Goal: Use online tool/utility: Utilize a website feature to perform a specific function

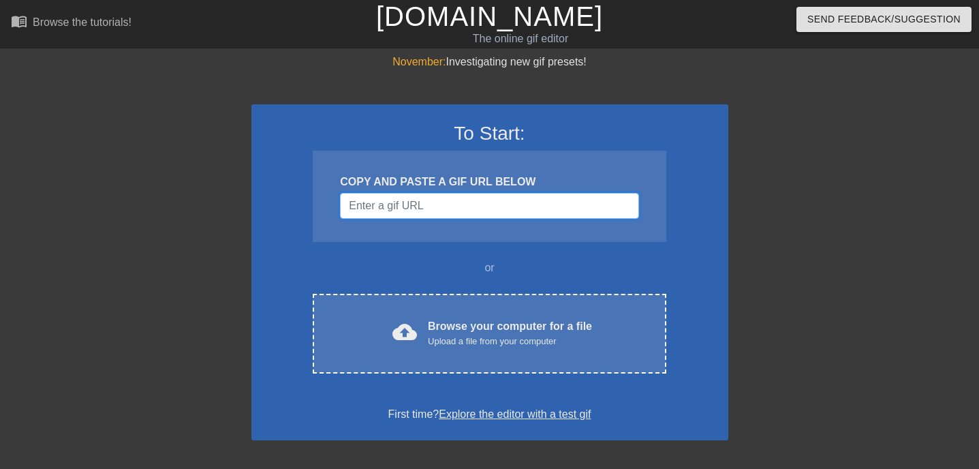
click at [414, 209] on input "Username" at bounding box center [489, 206] width 298 height 26
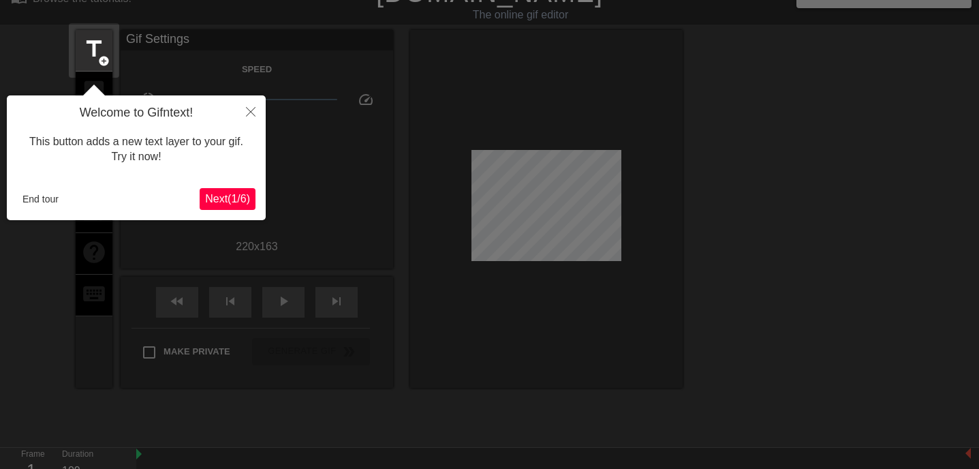
scroll to position [33, 0]
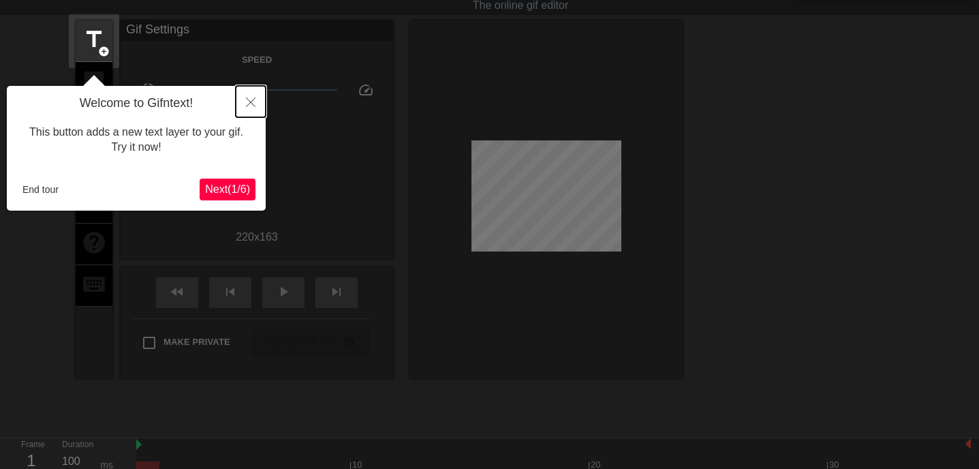
click at [248, 95] on button "Close" at bounding box center [251, 101] width 30 height 31
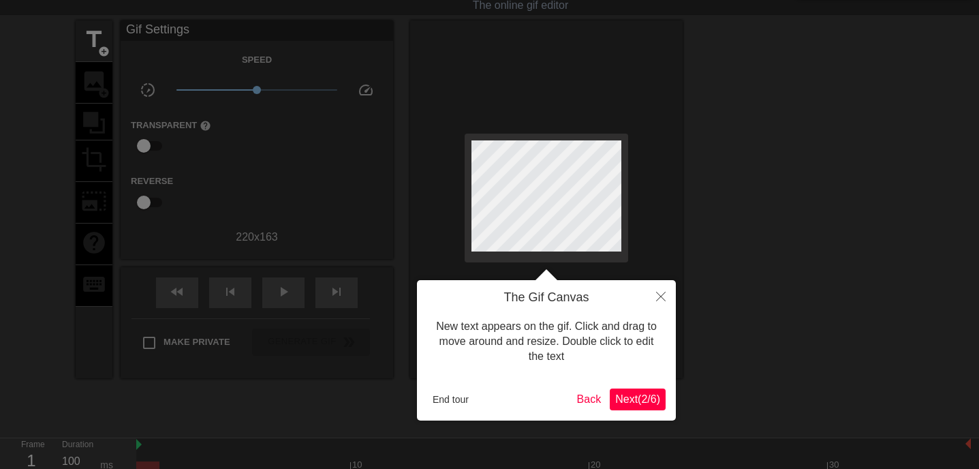
scroll to position [0, 0]
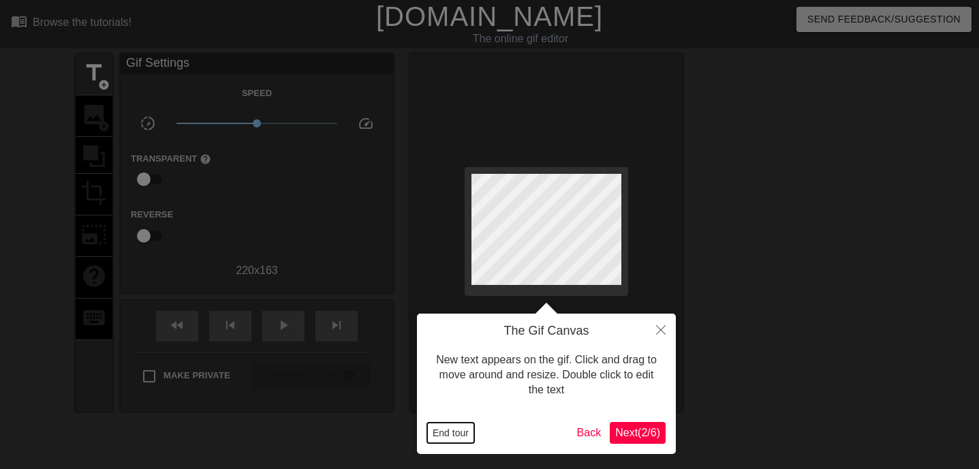
click at [439, 435] on button "End tour" at bounding box center [450, 432] width 47 height 20
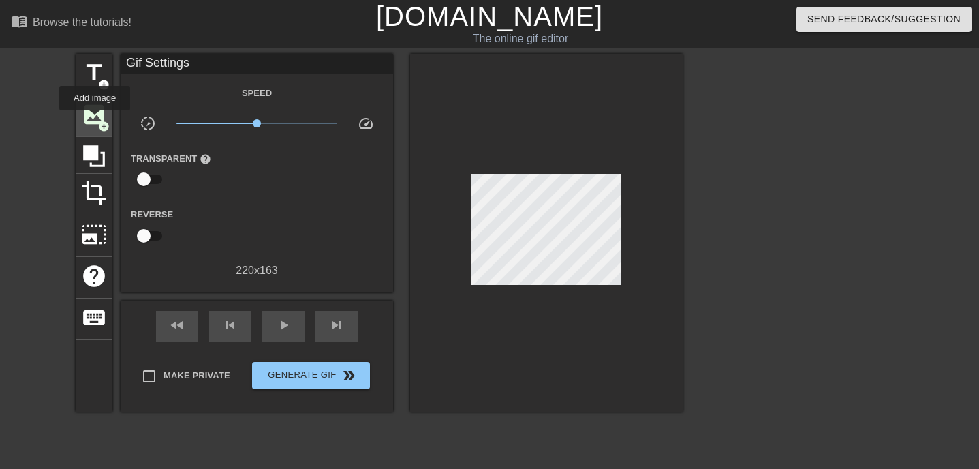
click at [95, 120] on span "image" at bounding box center [94, 114] width 26 height 26
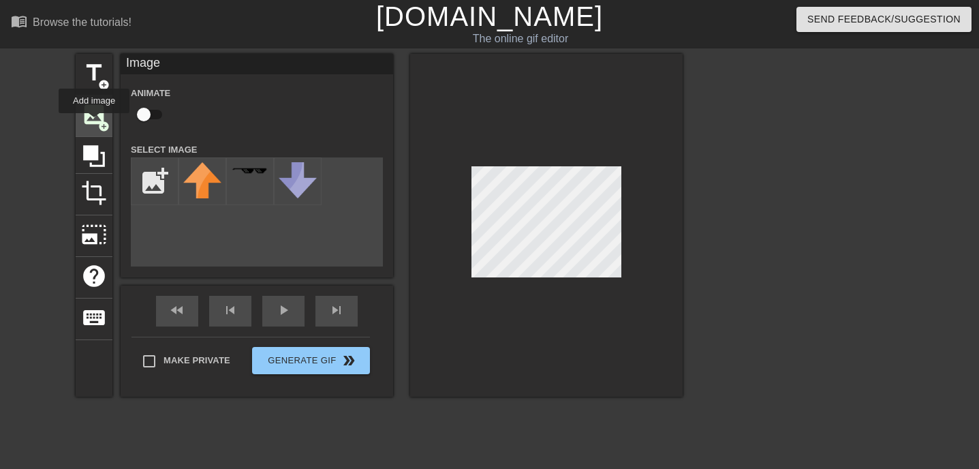
click at [95, 123] on span "image" at bounding box center [94, 114] width 26 height 26
click at [148, 119] on input "checkbox" at bounding box center [144, 114] width 78 height 26
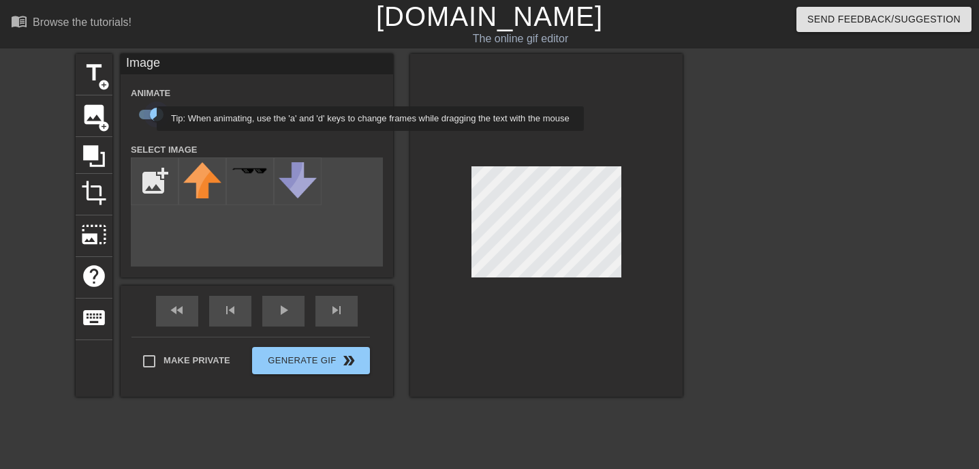
click at [148, 119] on input "checkbox" at bounding box center [157, 114] width 78 height 26
checkbox input "false"
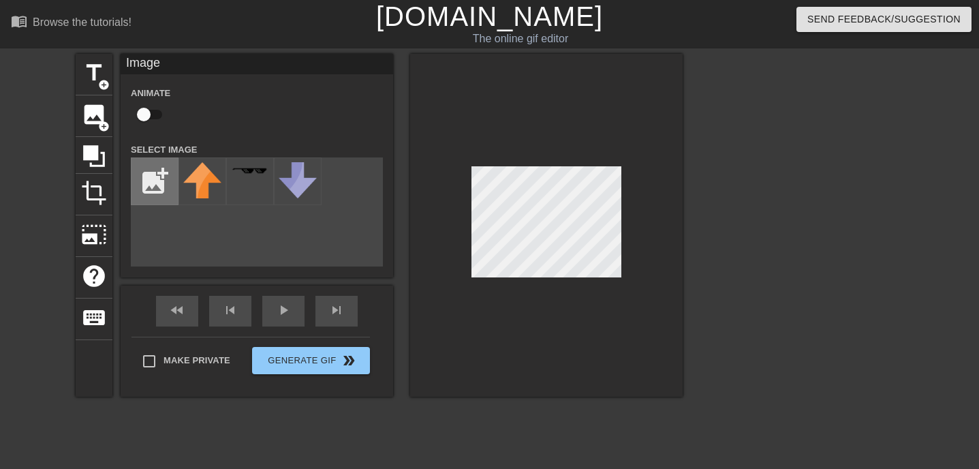
click at [161, 181] on input "file" at bounding box center [154, 181] width 46 height 46
click at [149, 187] on input "file" at bounding box center [154, 181] width 46 height 46
click at [174, 195] on input "file" at bounding box center [154, 181] width 46 height 46
click at [153, 180] on input "file" at bounding box center [154, 181] width 46 height 46
type input "C:\fakepath\Top-Flight-Heating-and-Air-Logo-27bd1790.jpg"
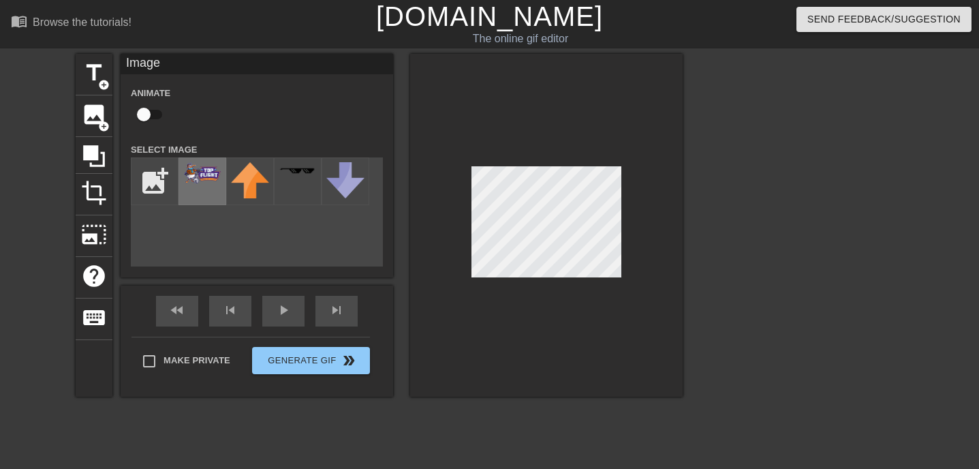
click at [195, 168] on img at bounding box center [202, 173] width 38 height 22
click at [144, 110] on input "checkbox" at bounding box center [144, 114] width 78 height 26
checkbox input "true"
click at [96, 70] on span "title" at bounding box center [94, 73] width 26 height 26
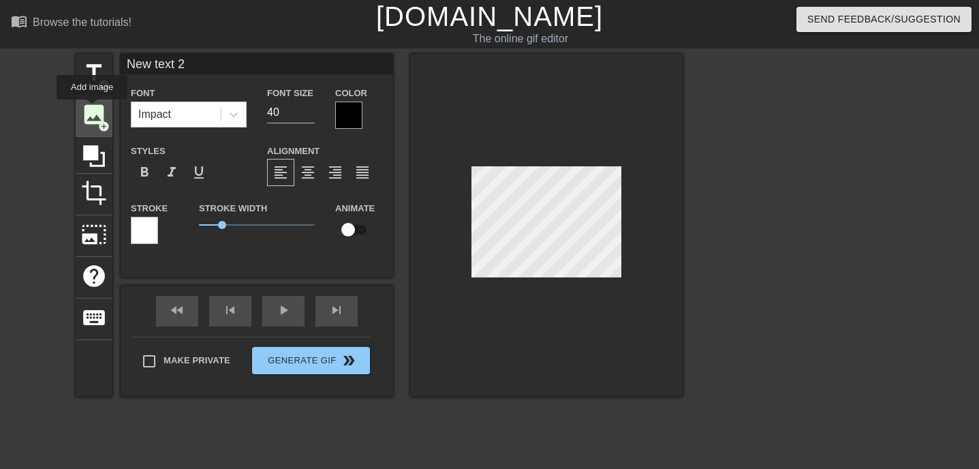
click at [93, 109] on span "image" at bounding box center [94, 114] width 26 height 26
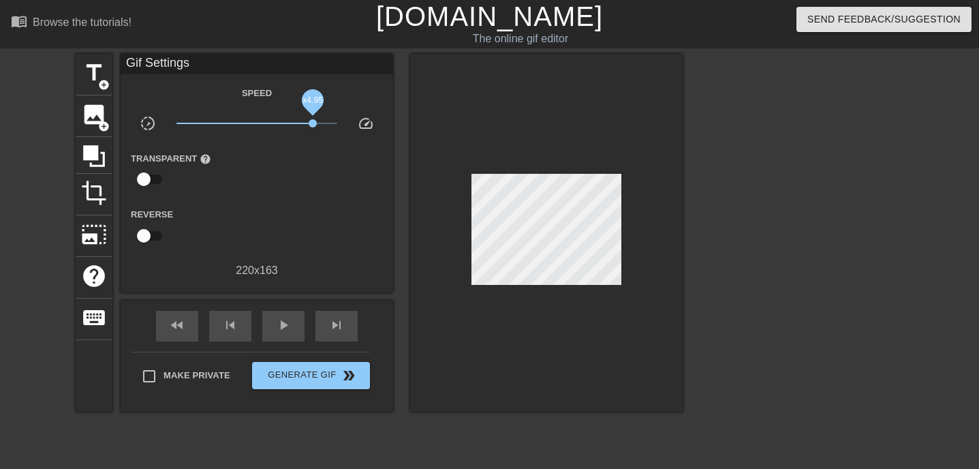
drag, startPoint x: 254, startPoint y: 123, endPoint x: 316, endPoint y: 121, distance: 62.0
click at [314, 121] on span "x4.95" at bounding box center [313, 123] width 8 height 8
drag, startPoint x: 316, startPoint y: 121, endPoint x: 248, endPoint y: 124, distance: 68.2
click at [248, 124] on span "x0.776" at bounding box center [248, 123] width 8 height 8
click at [91, 28] on div "Browse the tutorials!" at bounding box center [82, 22] width 99 height 12
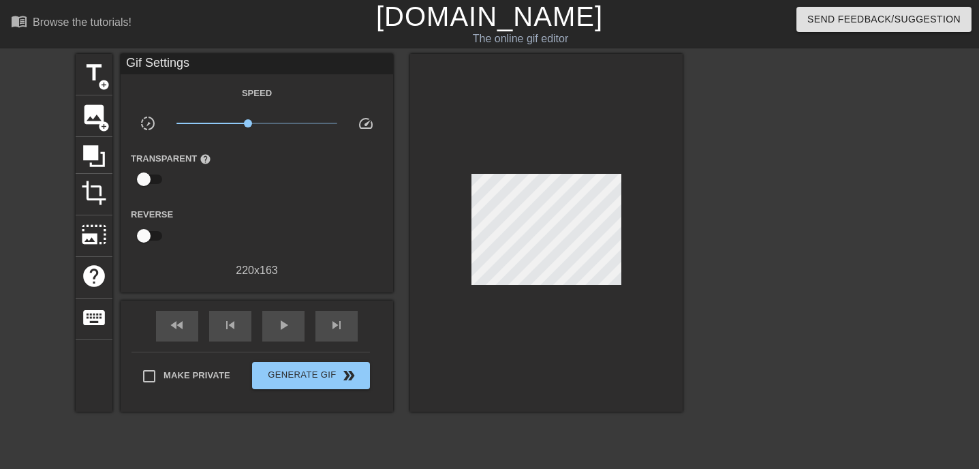
click at [148, 236] on input "checkbox" at bounding box center [144, 236] width 78 height 26
checkbox input "true"
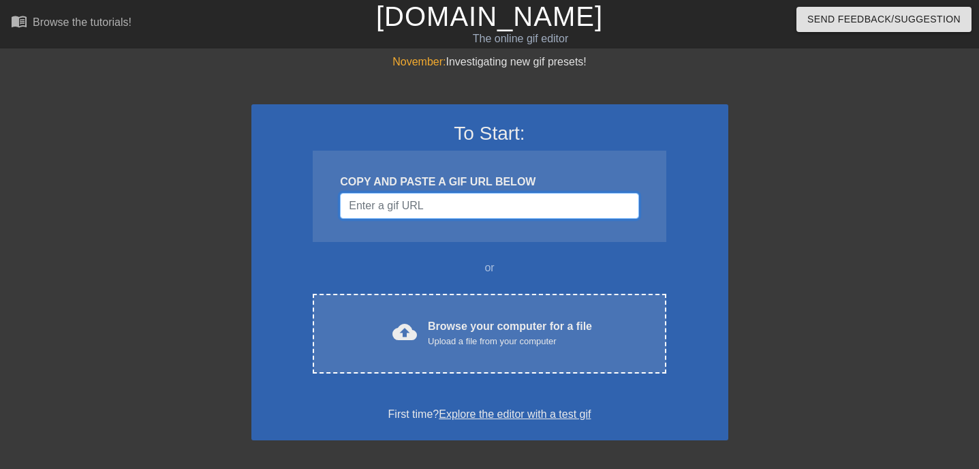
click at [440, 210] on input "Username" at bounding box center [489, 206] width 298 height 26
click at [376, 210] on input "Username" at bounding box center [489, 206] width 298 height 26
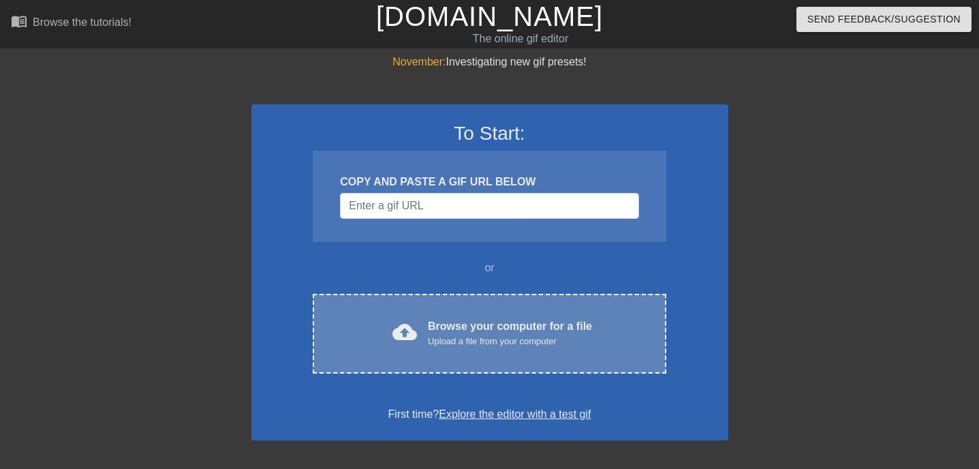
click at [485, 325] on div "Browse your computer for a file Upload a file from your computer" at bounding box center [510, 333] width 164 height 30
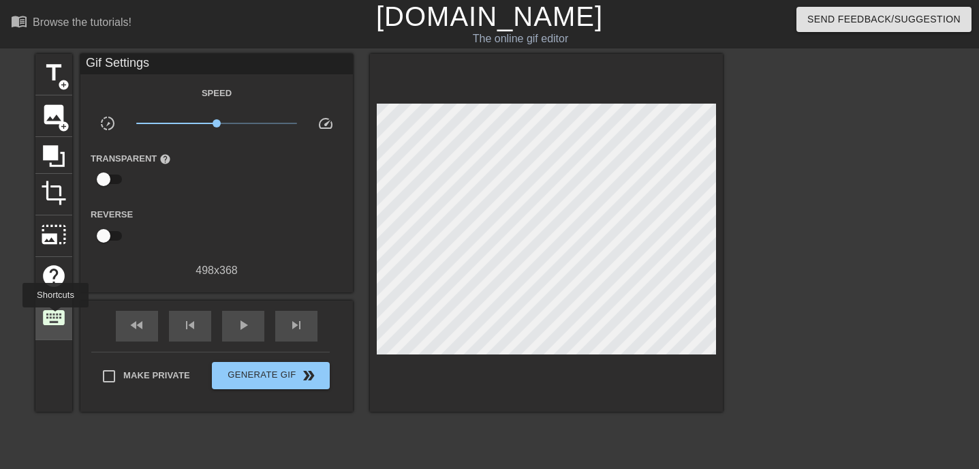
click at [57, 317] on span "keyboard" at bounding box center [54, 317] width 26 height 26
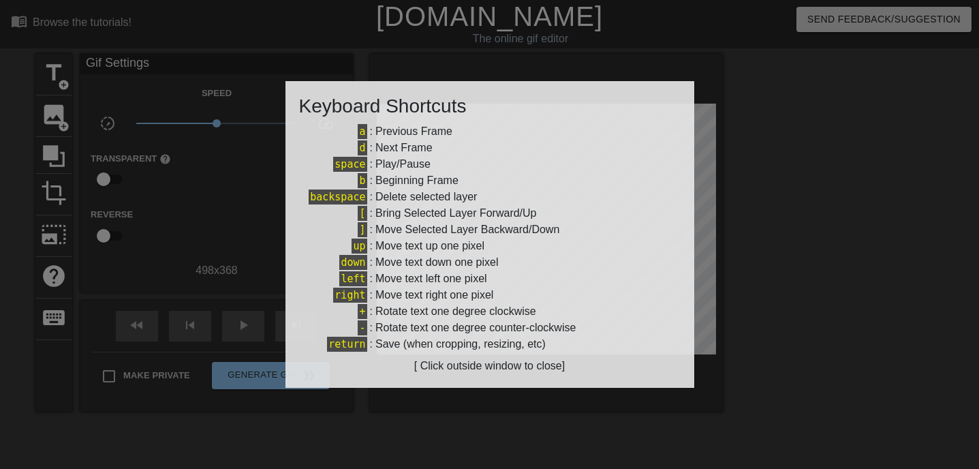
click at [70, 234] on div at bounding box center [489, 234] width 979 height 469
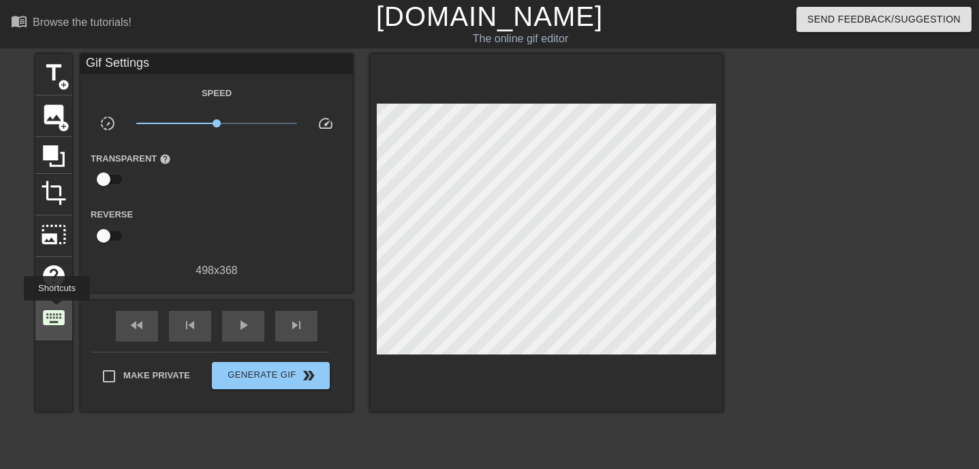
click at [58, 310] on span "keyboard" at bounding box center [54, 317] width 26 height 26
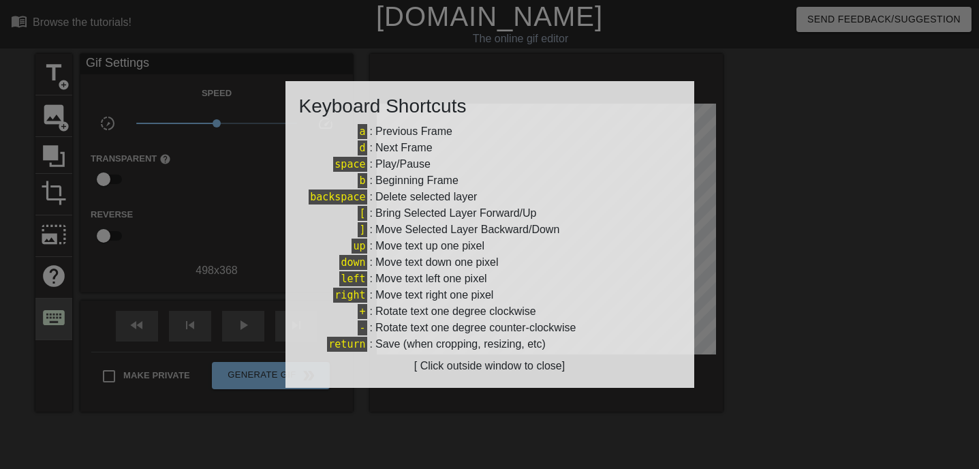
click at [58, 310] on div at bounding box center [489, 234] width 979 height 469
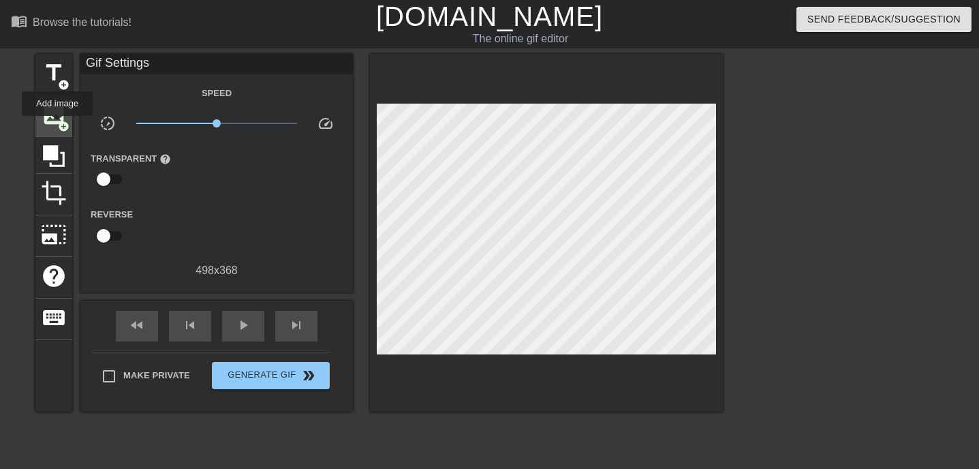
click at [58, 125] on span "add_circle" at bounding box center [64, 127] width 12 height 12
click at [43, 119] on span "image" at bounding box center [54, 114] width 26 height 26
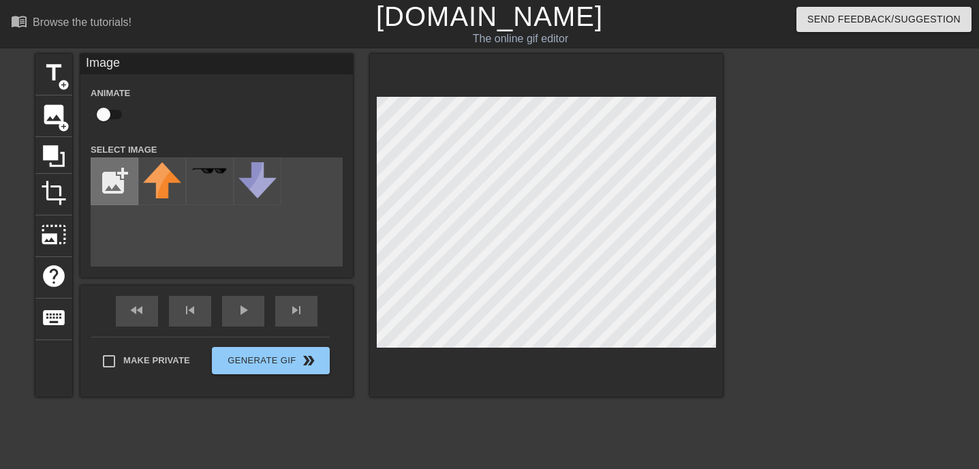
click at [119, 183] on input "file" at bounding box center [114, 181] width 46 height 46
type input "C:\fakepath\Top-Flight-Heating-and-Air-Logo-27bd1790.jpg"
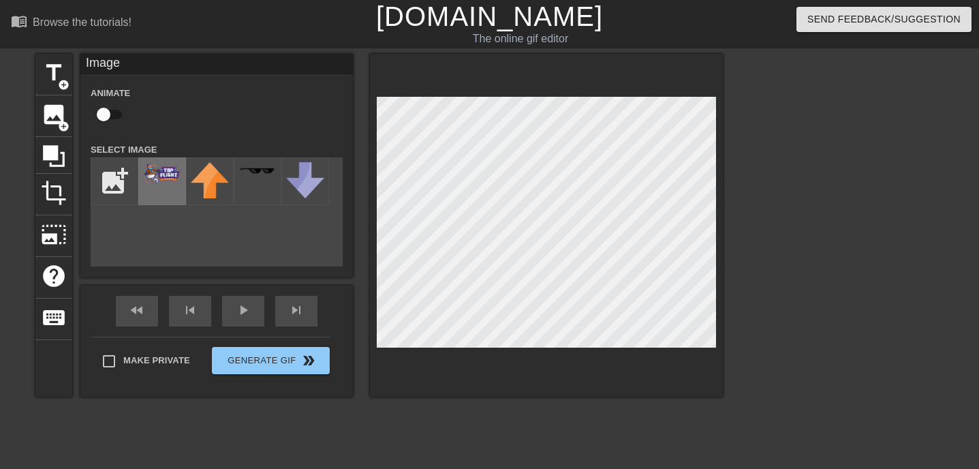
click at [145, 166] on img at bounding box center [162, 173] width 38 height 22
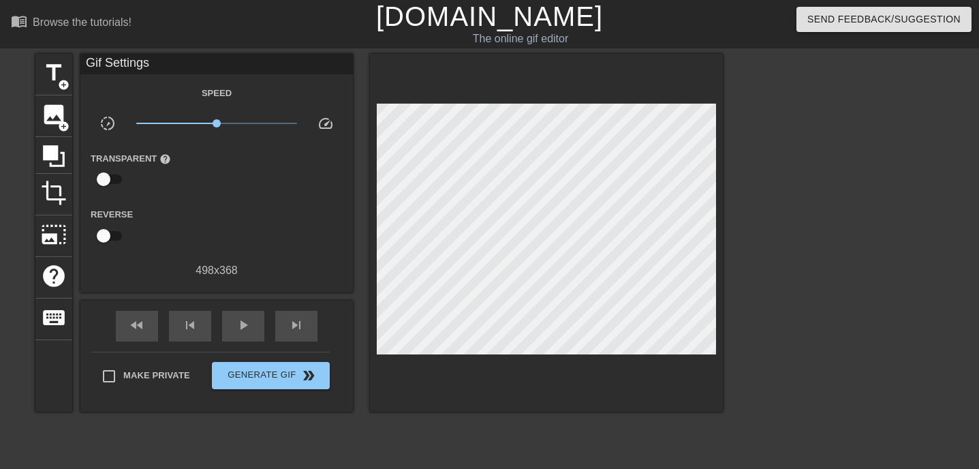
click at [367, 313] on div "title add_circle image add_circle crop photo_size_select_large help keyboard Gi…" at bounding box center [378, 233] width 687 height 358
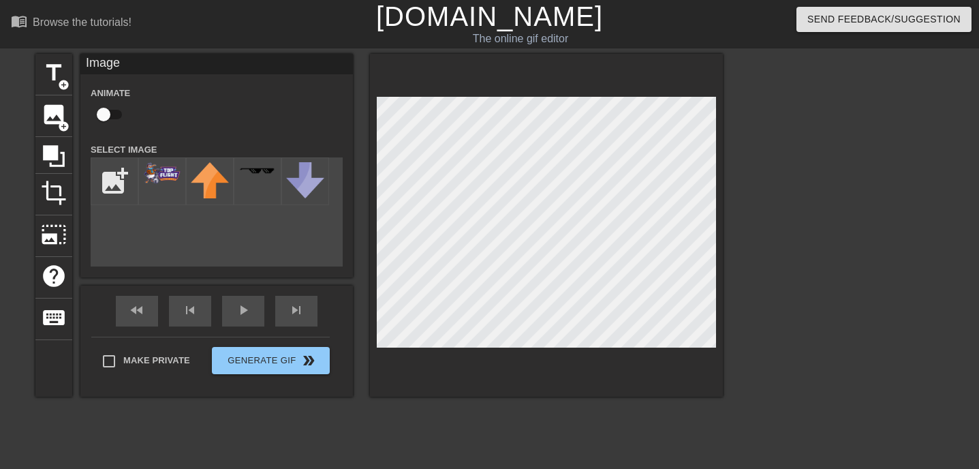
click at [810, 217] on div at bounding box center [841, 258] width 204 height 409
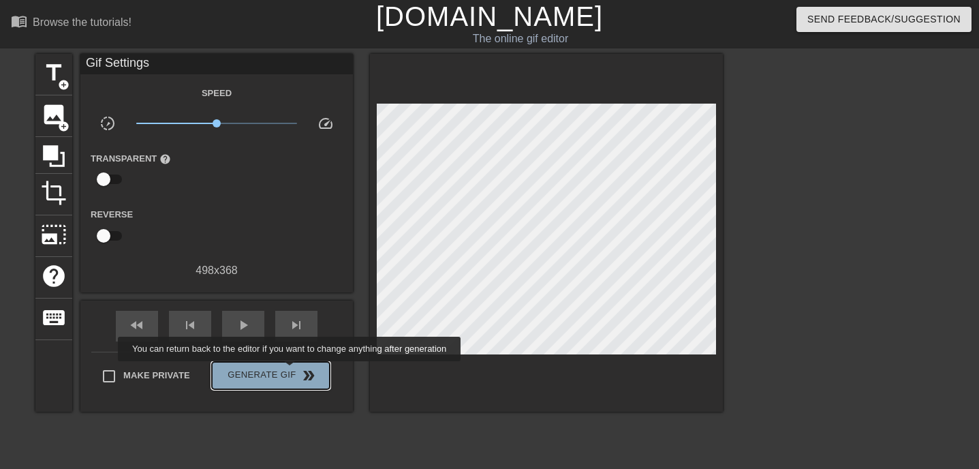
click at [298, 371] on span "Generate Gif double_arrow" at bounding box center [270, 375] width 107 height 16
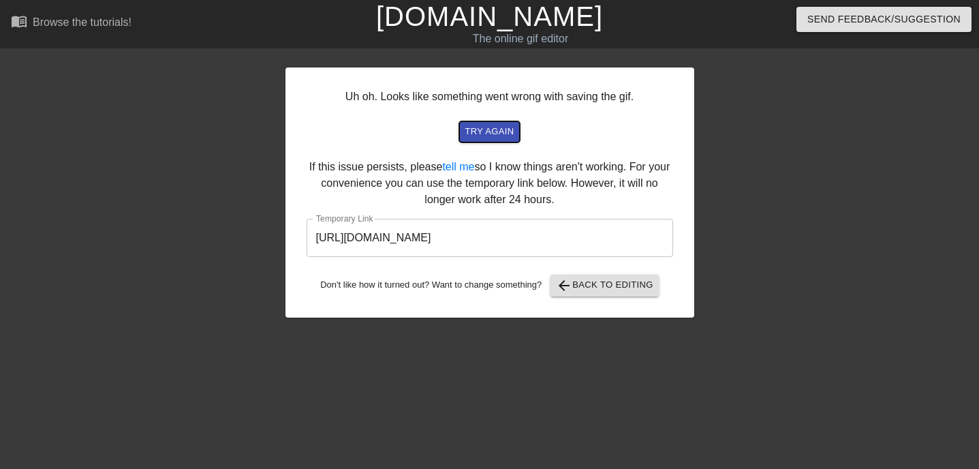
click at [502, 128] on span "try again" at bounding box center [489, 132] width 49 height 16
click at [490, 240] on input "https://www.gifntext.com/temp_generations/07jiiFwn.gif" at bounding box center [490, 238] width 366 height 38
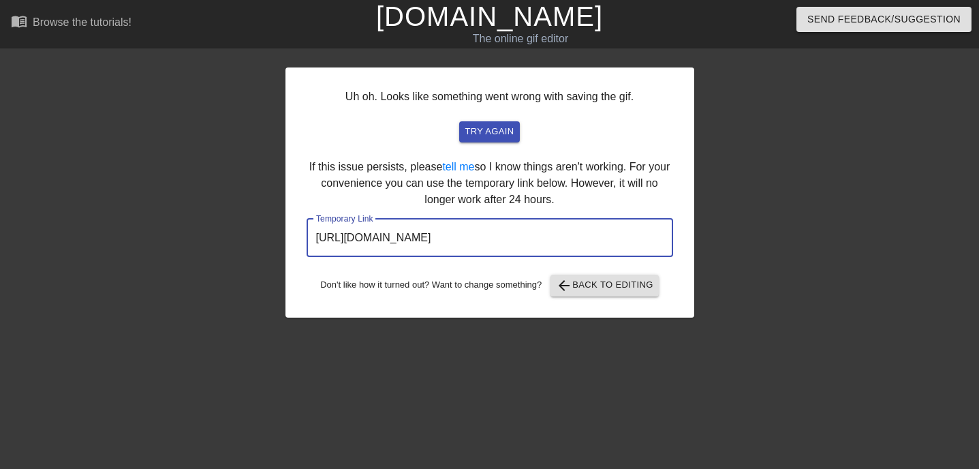
click at [490, 240] on input "https://www.gifntext.com/temp_generations/07jiiFwn.gif" at bounding box center [490, 238] width 366 height 38
